Goal: Navigation & Orientation: Understand site structure

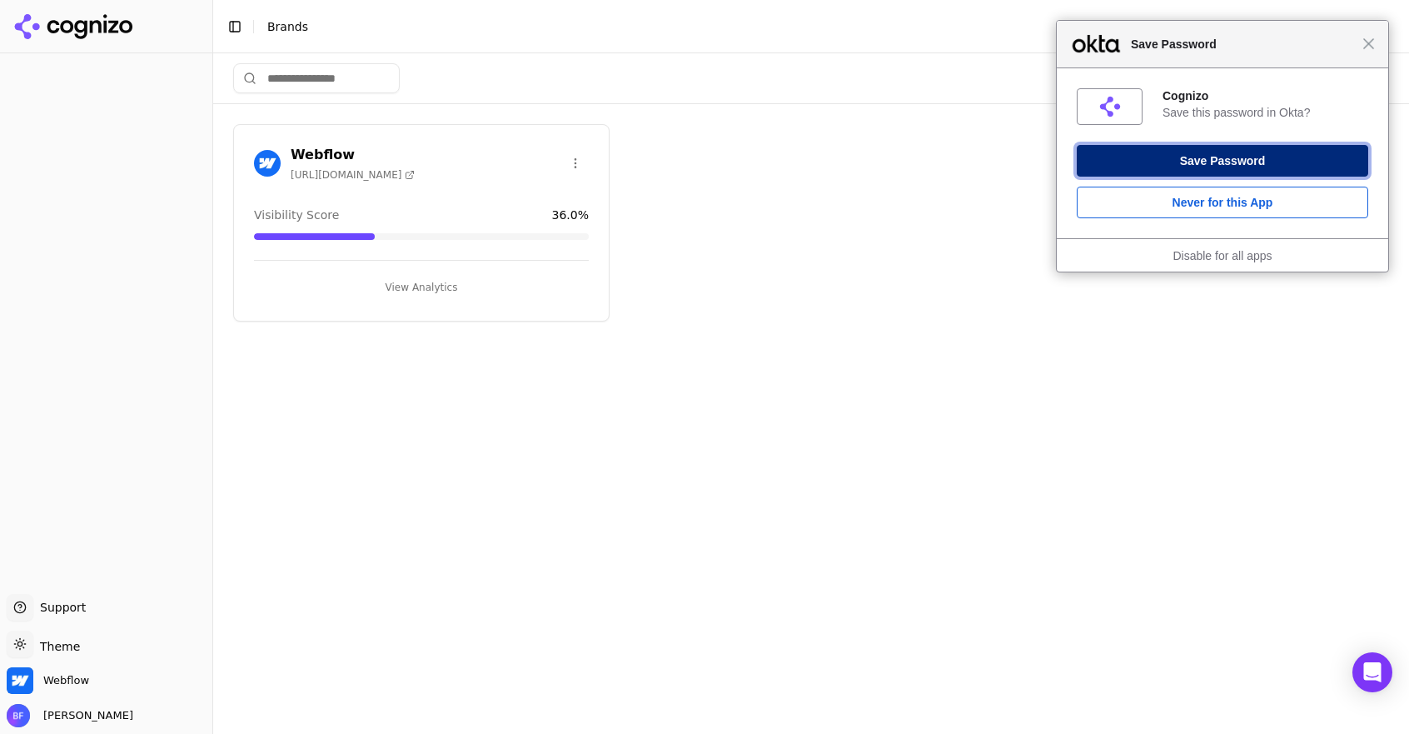
click at [1215, 164] on button "Save Password" at bounding box center [1222, 161] width 291 height 32
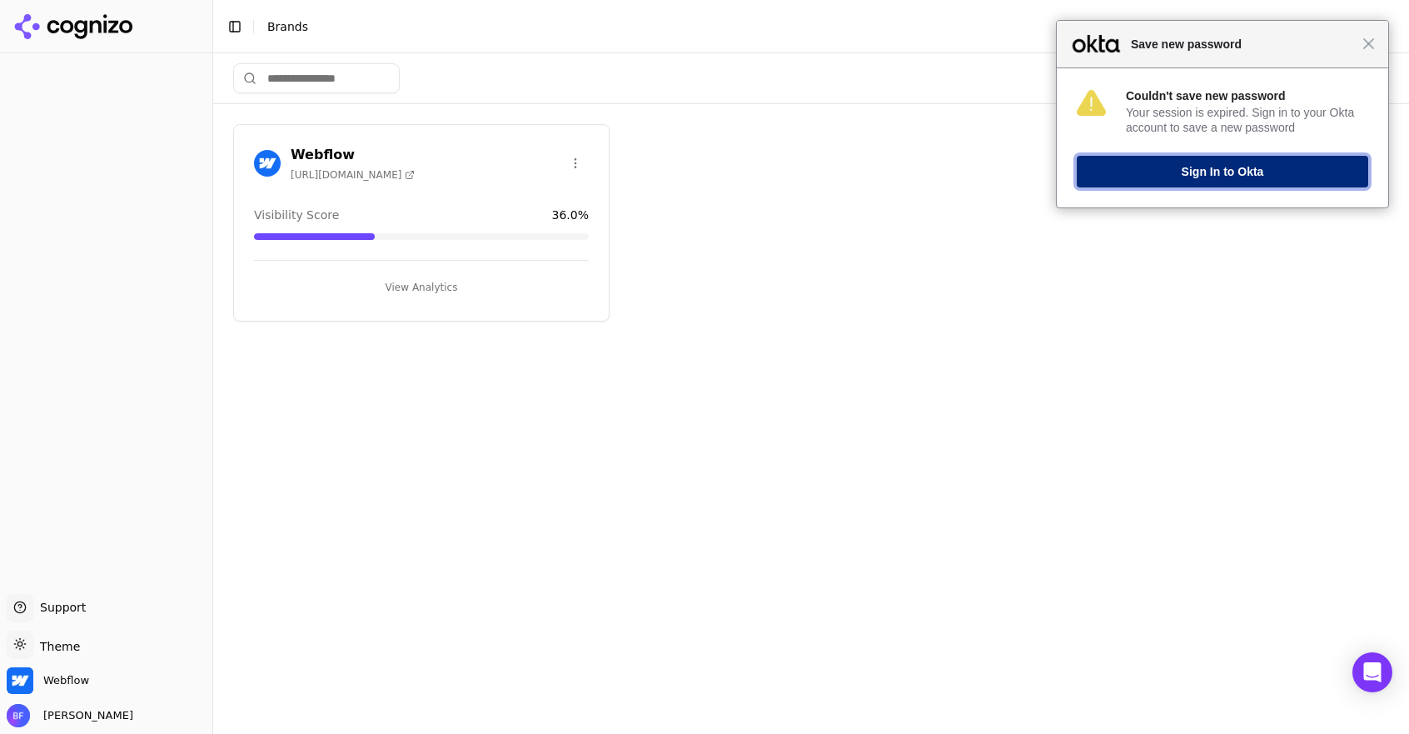
click at [1215, 164] on button "Sign In to Okta" at bounding box center [1222, 172] width 291 height 32
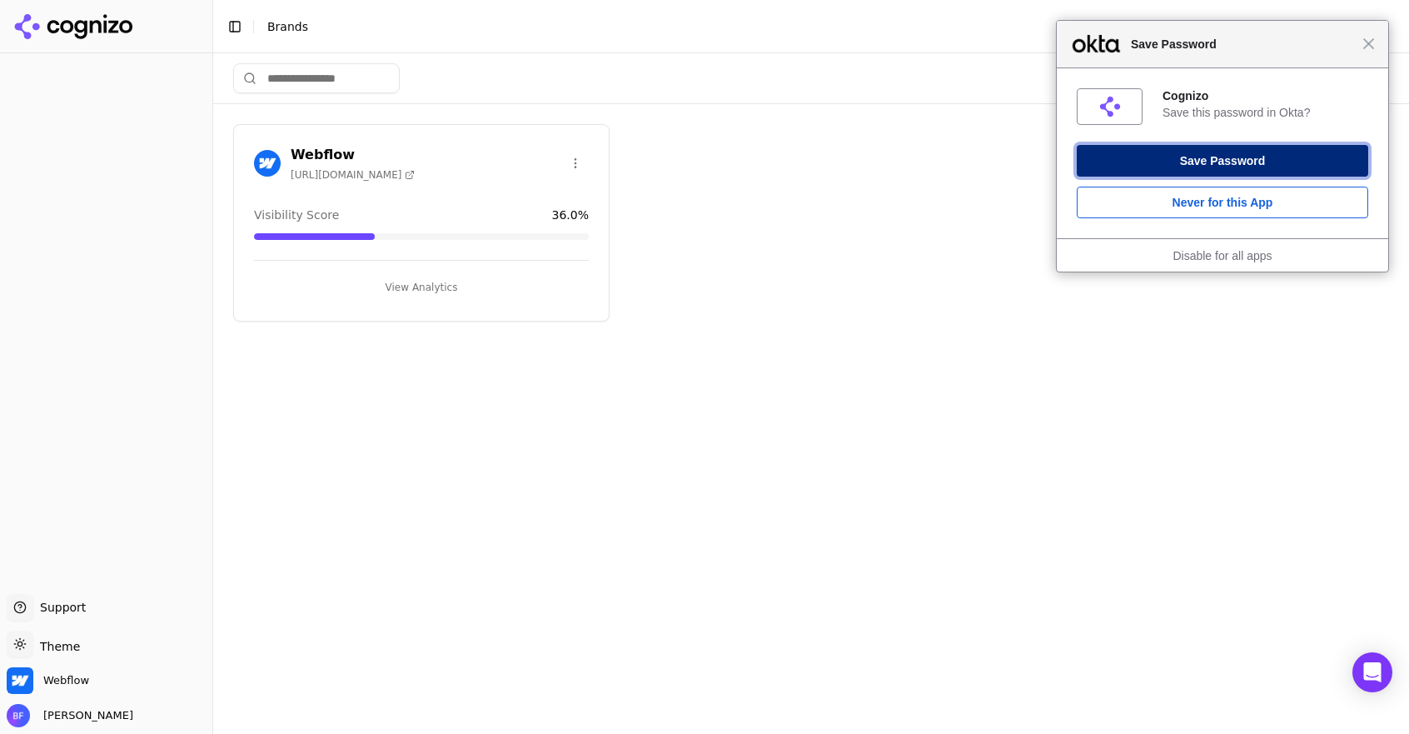
click at [1215, 164] on button "Save Password" at bounding box center [1222, 161] width 291 height 32
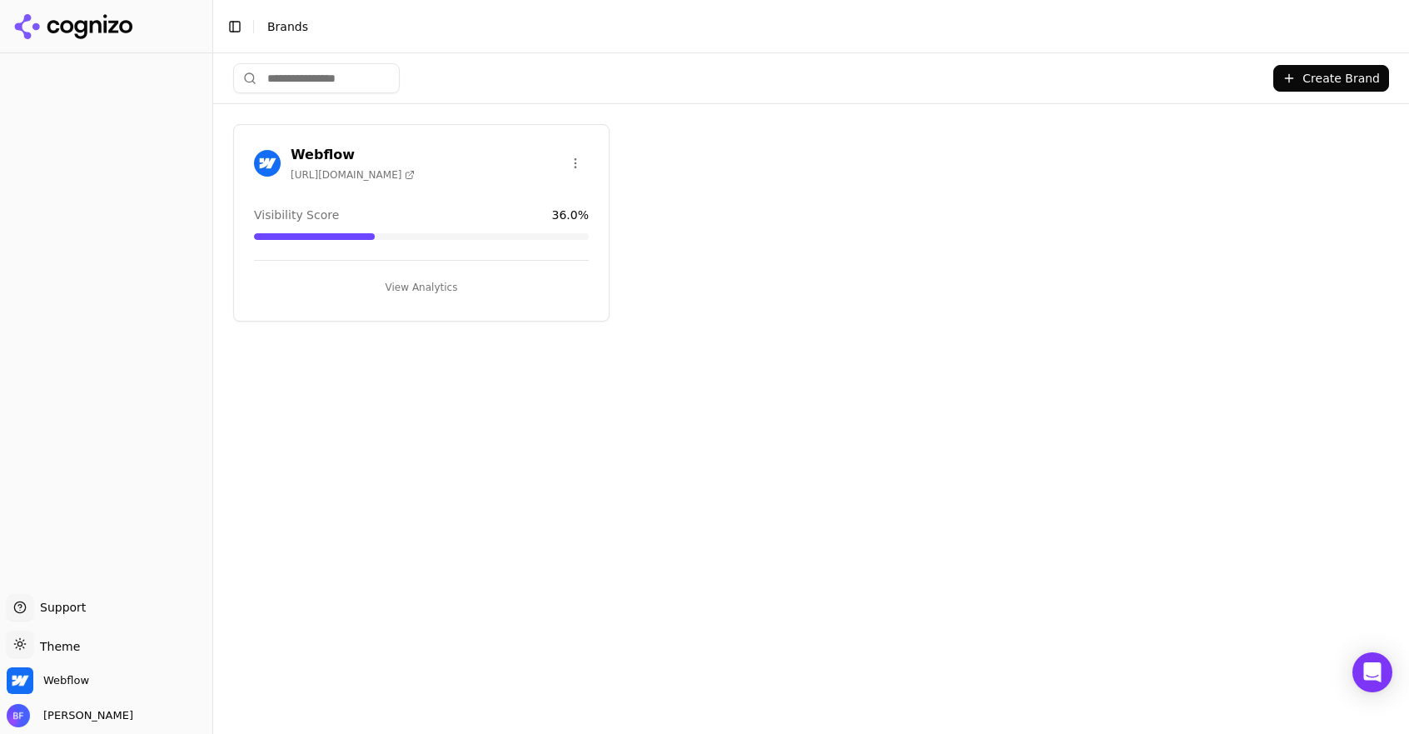
click at [409, 283] on button "View Analytics" at bounding box center [421, 287] width 335 height 27
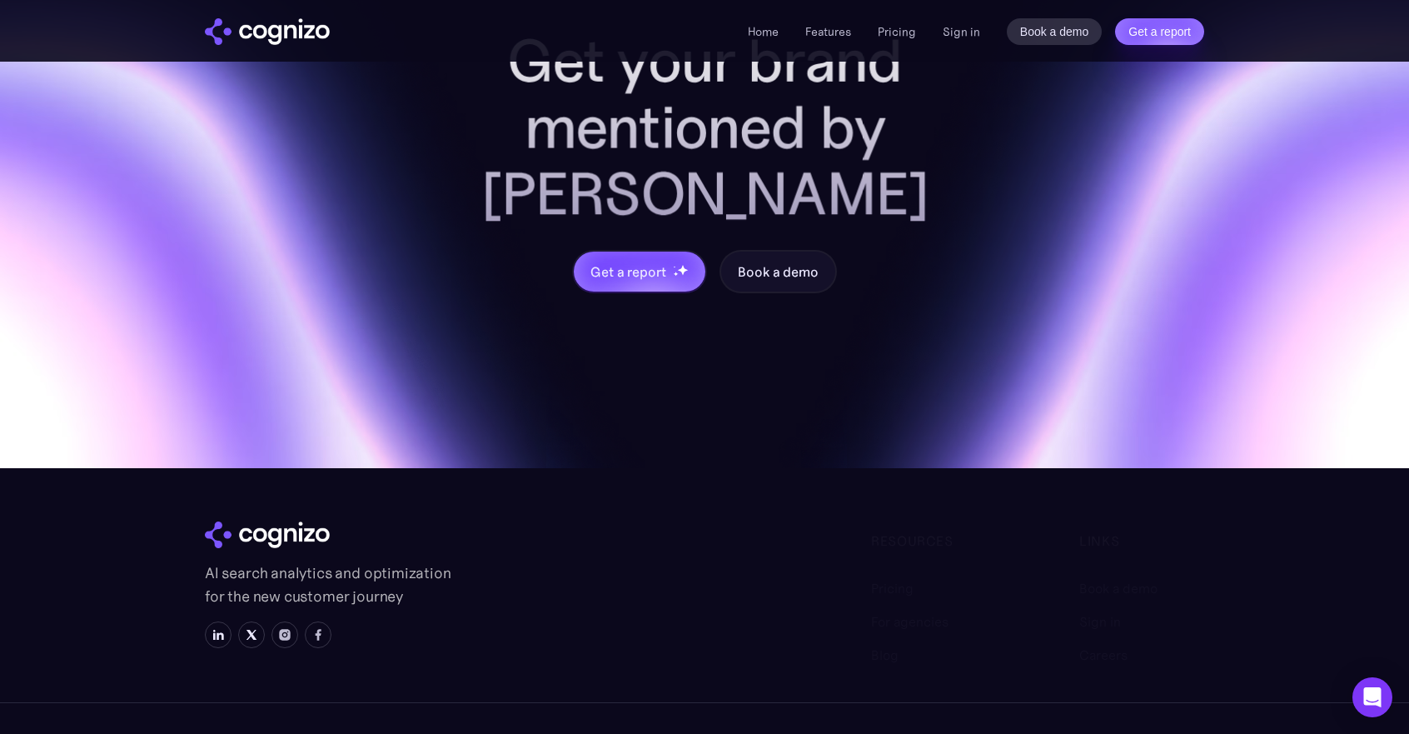
scroll to position [6975, 0]
click at [878, 633] on link "Blog" at bounding box center [884, 643] width 27 height 20
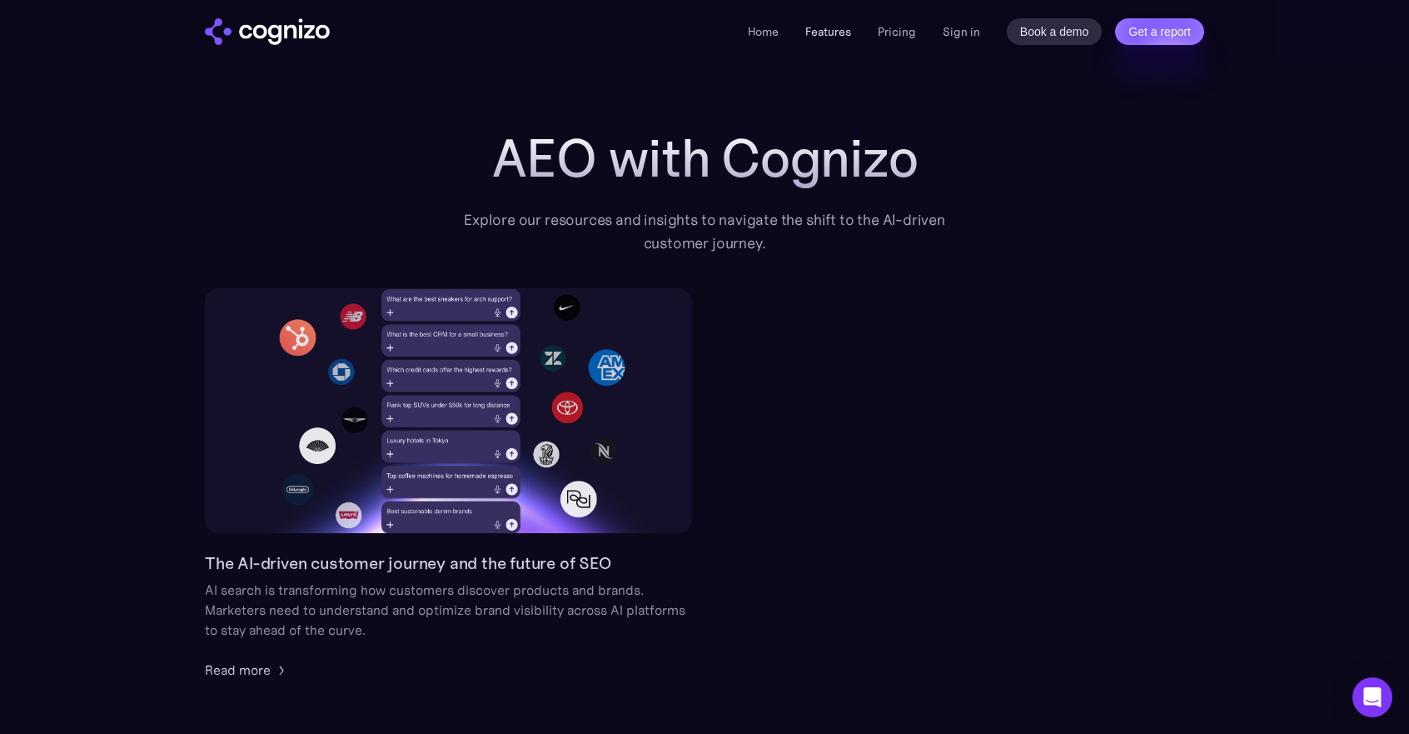
click at [834, 30] on link "Features" at bounding box center [828, 31] width 46 height 15
